Goal: Browse casually: Explore the website without a specific task or goal

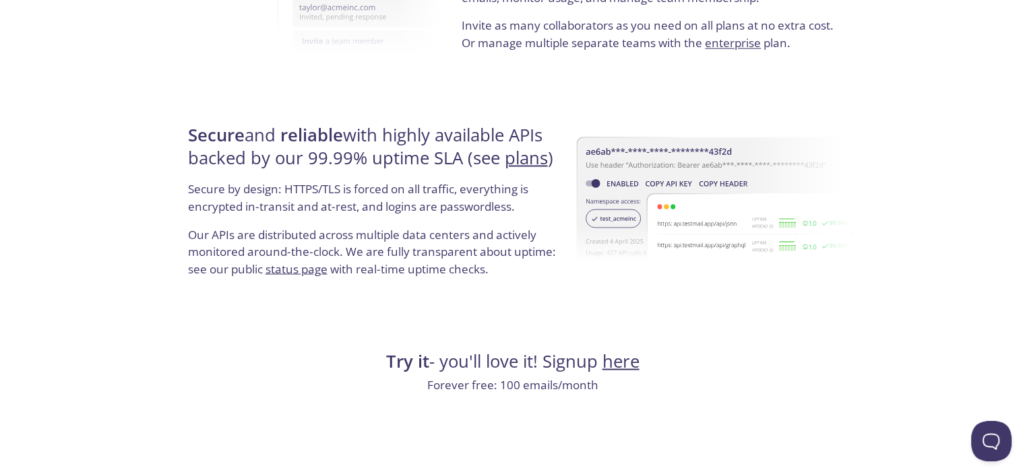
scroll to position [2520, 0]
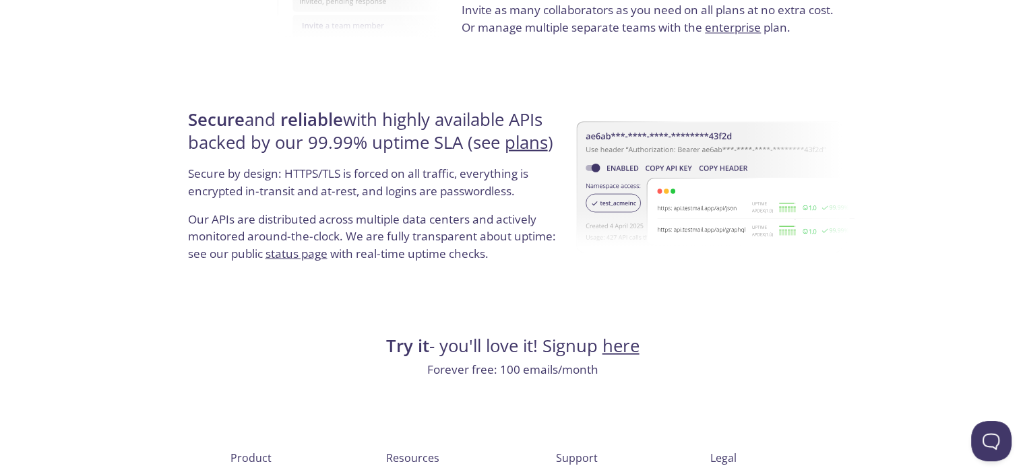
click at [429, 352] on h4 "Try it - you'll love it! Signup here" at bounding box center [513, 345] width 658 height 23
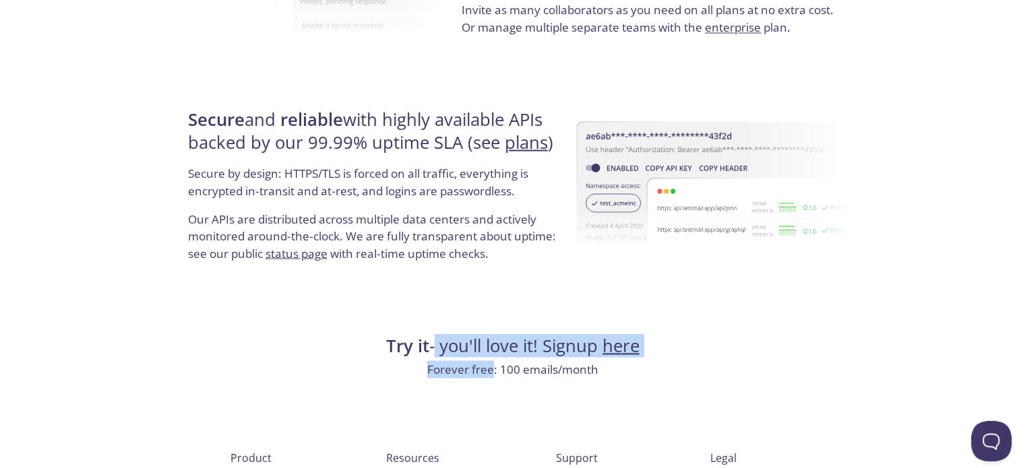
drag, startPoint x: 429, startPoint y: 352, endPoint x: 489, endPoint y: 371, distance: 63.3
click at [489, 371] on p "Forever free: 100 emails/month" at bounding box center [513, 370] width 658 height 18
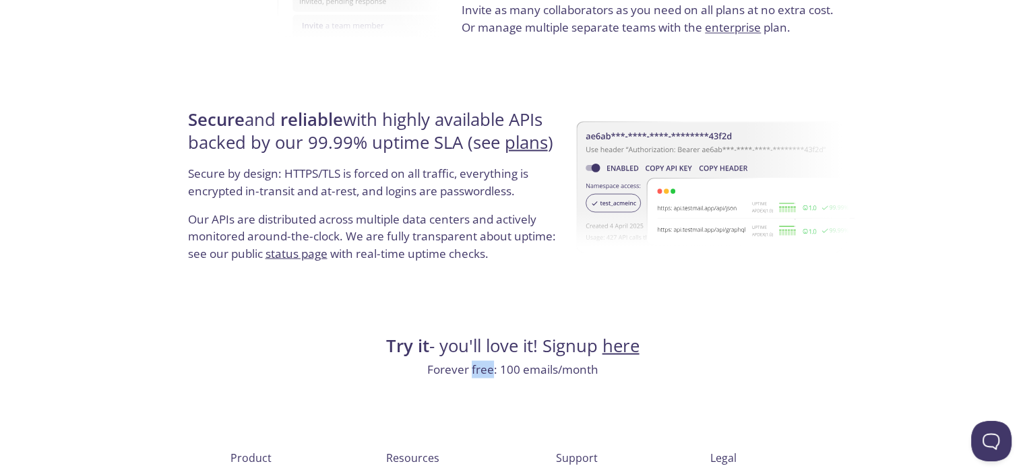
click at [489, 371] on p "Forever free: 100 emails/month" at bounding box center [513, 370] width 658 height 18
click at [350, 122] on h4 "Secure and reliable with highly available APIs backed by our 99.99% uptime SLA …" at bounding box center [375, 136] width 375 height 57
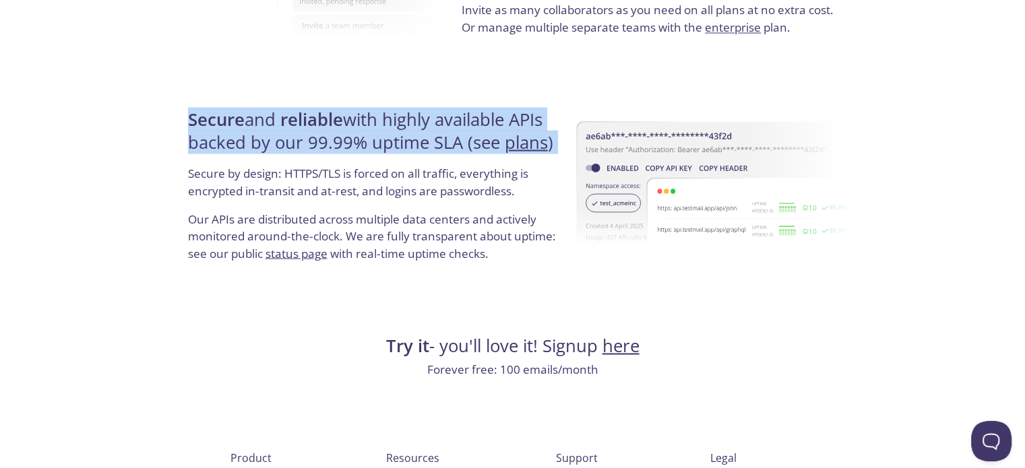
click at [350, 122] on h4 "Secure and reliable with highly available APIs backed by our 99.99% uptime SLA …" at bounding box center [375, 136] width 375 height 57
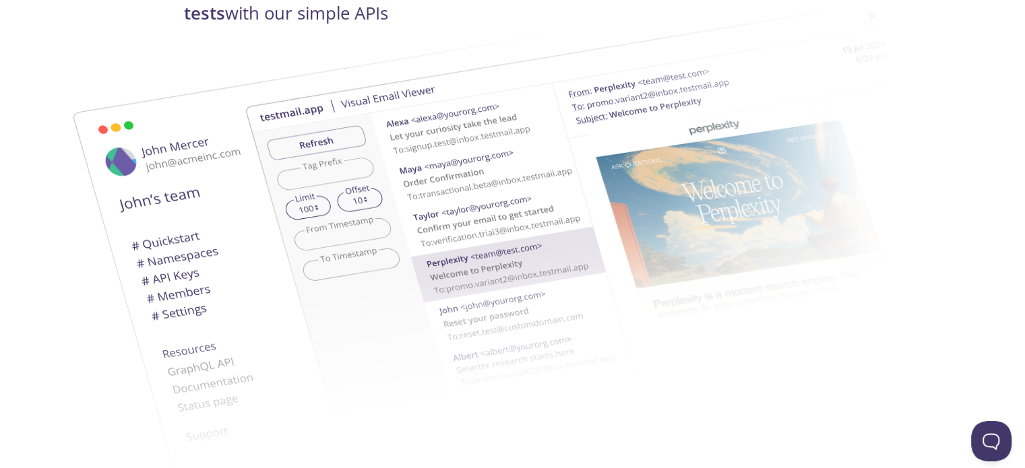
scroll to position [0, 0]
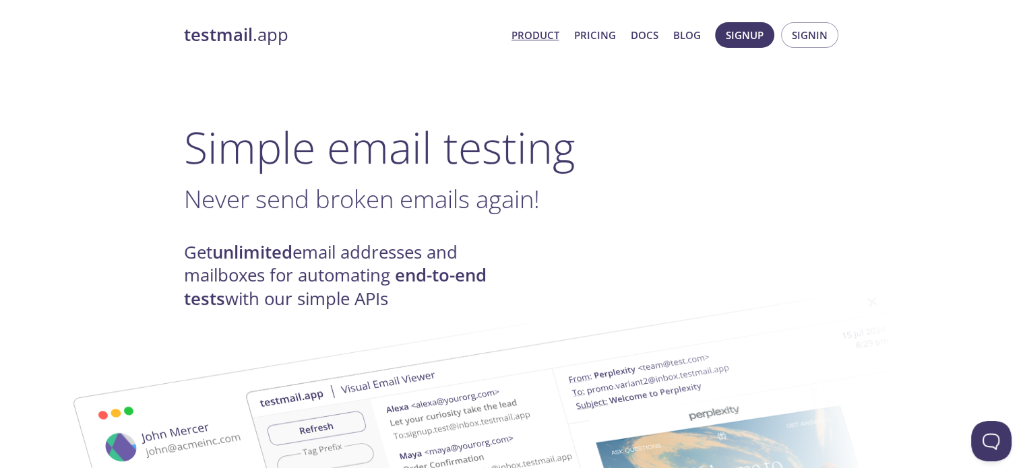
click at [343, 130] on h1 "Simple email testing" at bounding box center [513, 147] width 658 height 52
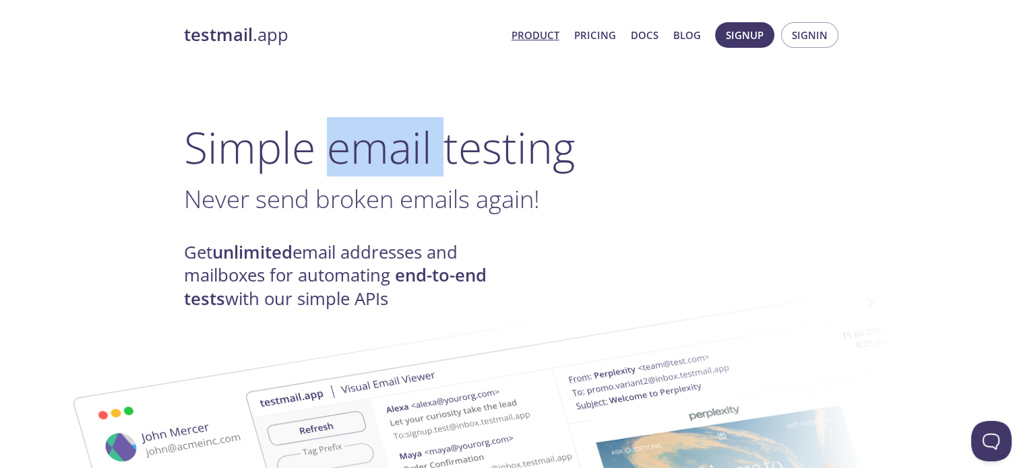
click at [343, 130] on h1 "Simple email testing" at bounding box center [513, 147] width 658 height 52
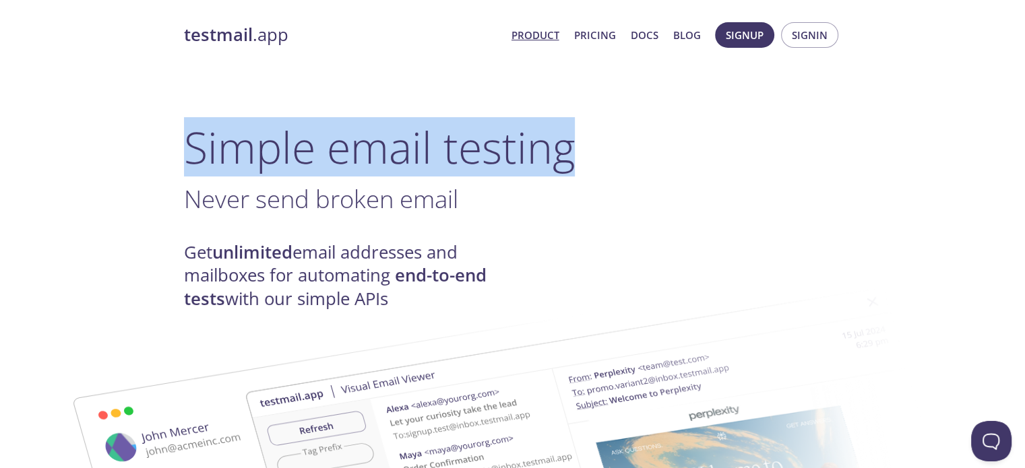
drag, startPoint x: 343, startPoint y: 130, endPoint x: 204, endPoint y: 152, distance: 140.5
click at [204, 152] on h1 "Simple email testing" at bounding box center [513, 147] width 658 height 52
drag, startPoint x: 204, startPoint y: 152, endPoint x: 515, endPoint y: 204, distance: 315.7
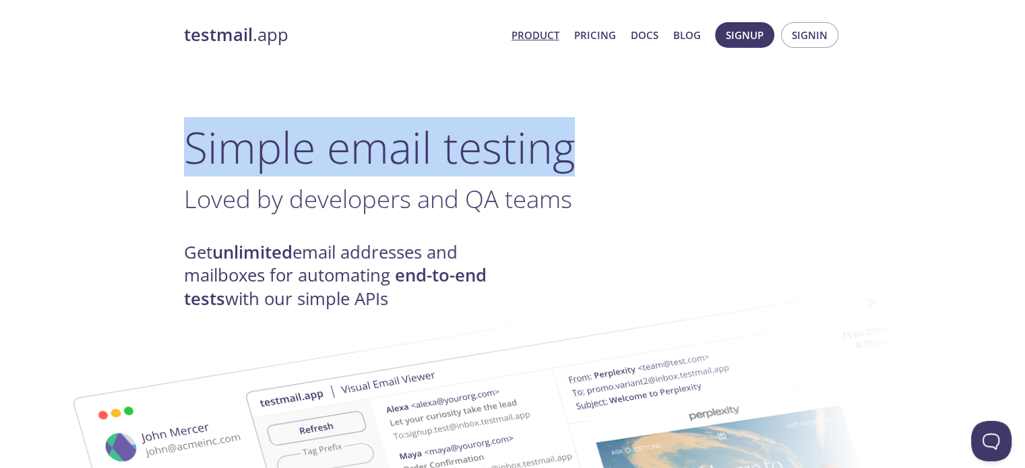
click at [515, 204] on span "Loved by developers and QA teams" at bounding box center [378, 199] width 388 height 34
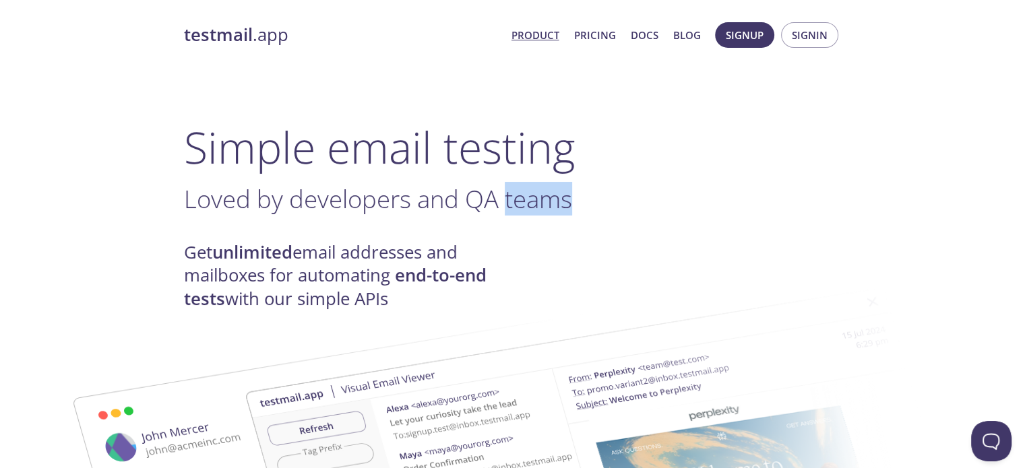
click at [515, 204] on span "Loved by developers and QA teams" at bounding box center [378, 199] width 388 height 34
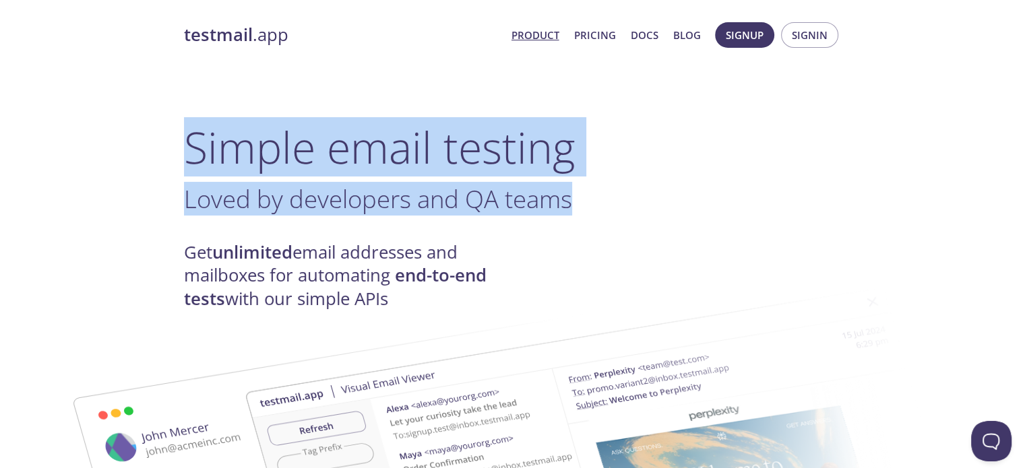
drag, startPoint x: 515, startPoint y: 204, endPoint x: 342, endPoint y: 136, distance: 186.1
click at [342, 136] on h1 "Simple email testing" at bounding box center [513, 147] width 658 height 52
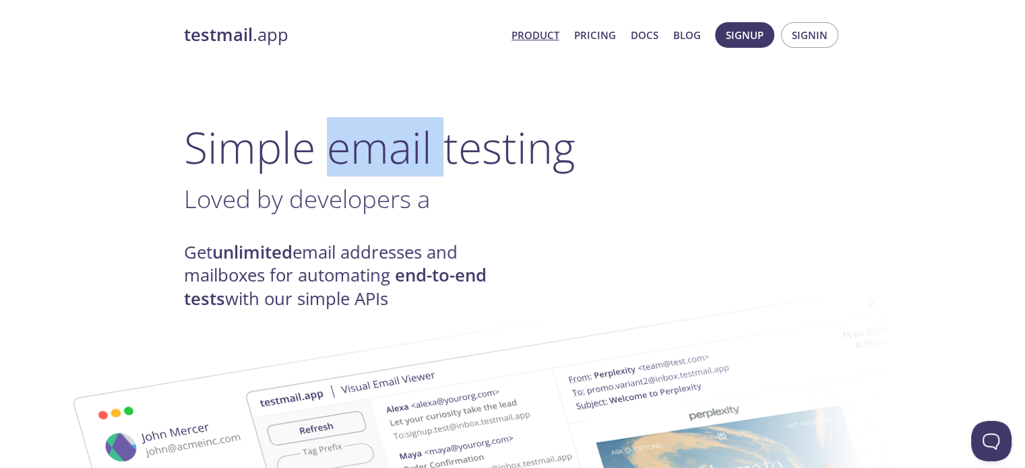
click at [342, 136] on h1 "Simple email testing" at bounding box center [513, 147] width 658 height 52
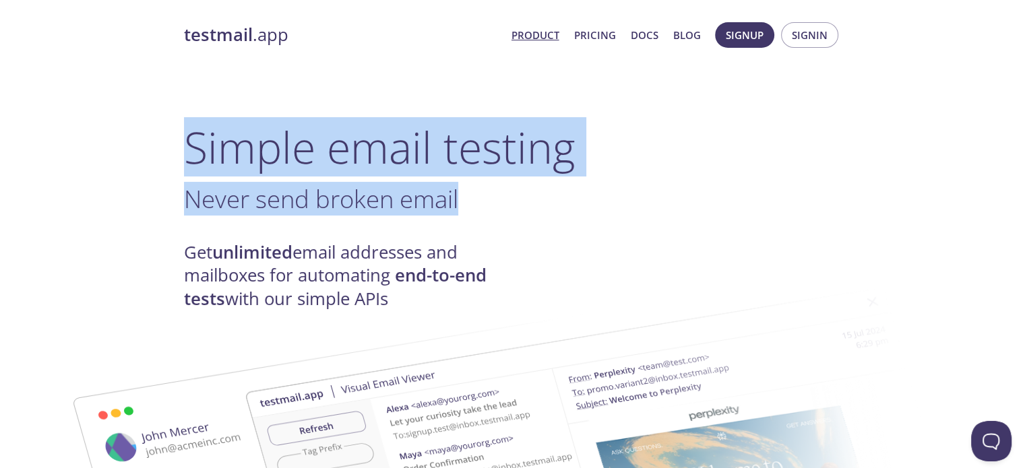
drag, startPoint x: 342, startPoint y: 136, endPoint x: 443, endPoint y: 201, distance: 119.4
click at [443, 201] on span "Never send broken emails aga" at bounding box center [349, 199] width 330 height 34
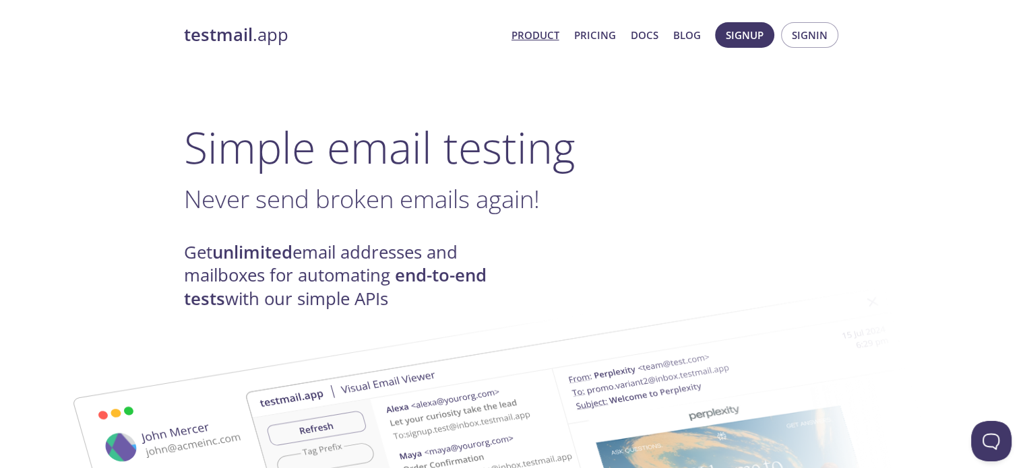
click at [443, 201] on span "Never send broken emails again!" at bounding box center [362, 199] width 356 height 34
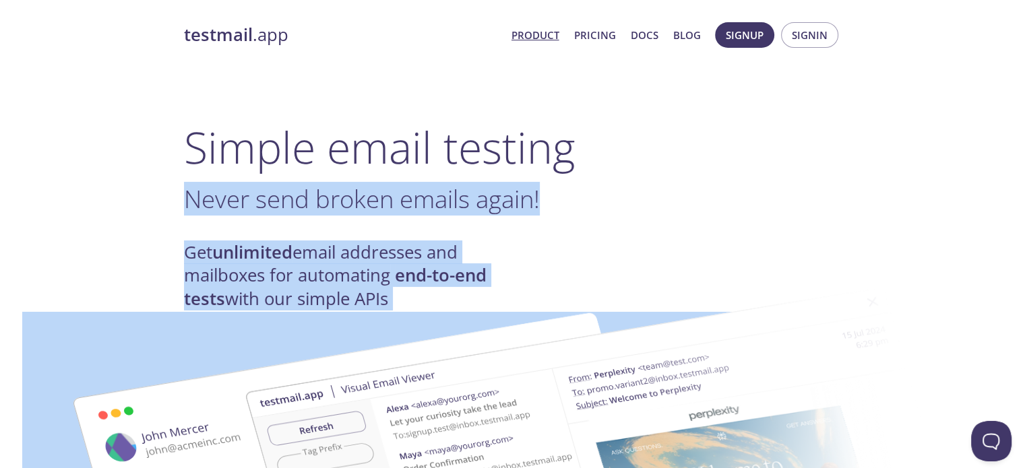
drag, startPoint x: 443, startPoint y: 201, endPoint x: 337, endPoint y: 236, distance: 111.4
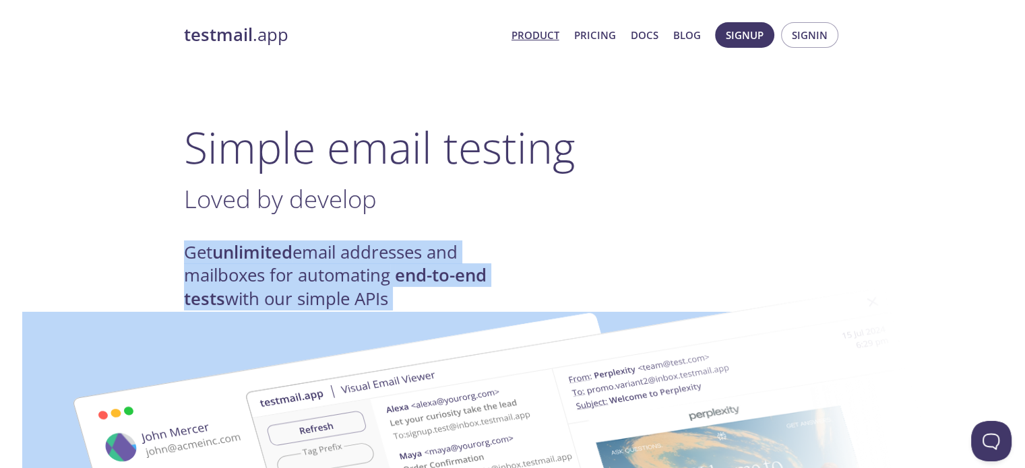
drag, startPoint x: 337, startPoint y: 236, endPoint x: 251, endPoint y: 238, distance: 85.6
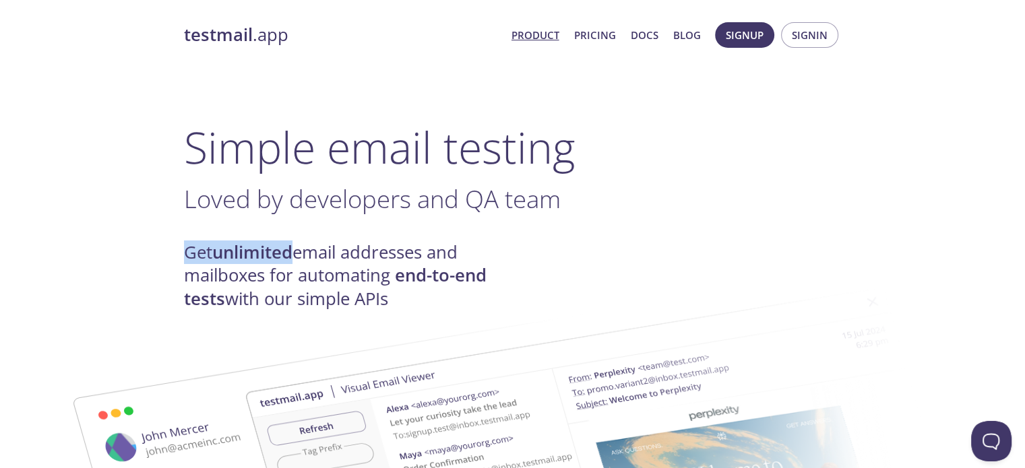
drag, startPoint x: 251, startPoint y: 238, endPoint x: 206, endPoint y: 239, distance: 45.8
drag, startPoint x: 206, startPoint y: 239, endPoint x: 265, endPoint y: 256, distance: 62.5
